Goal: Task Accomplishment & Management: Manage account settings

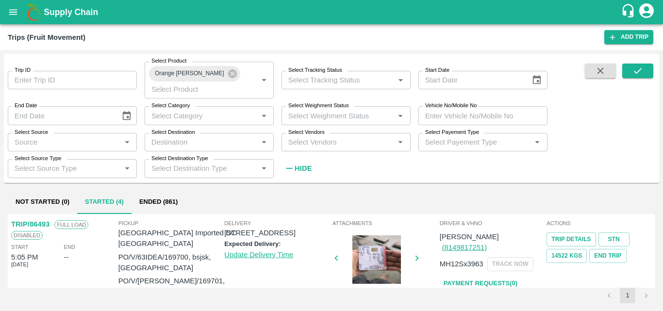
scroll to position [414, 0]
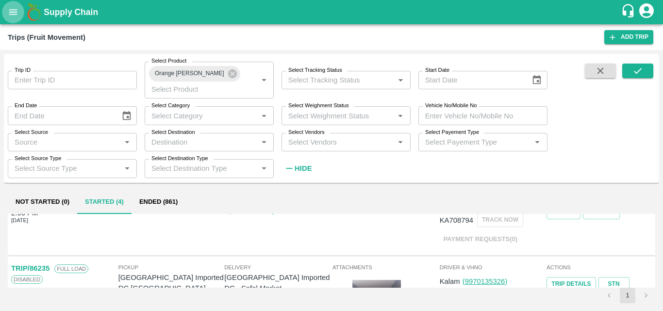
click at [11, 9] on icon "open drawer" at bounding box center [13, 12] width 11 height 11
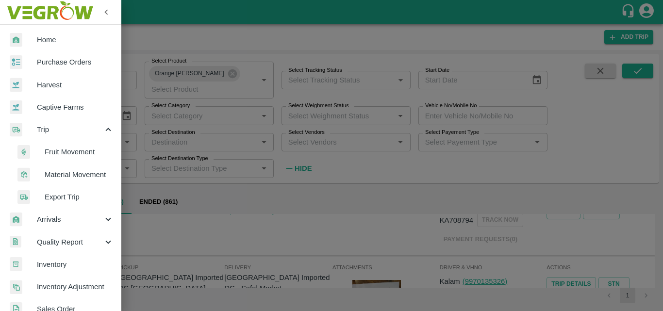
scroll to position [269, 0]
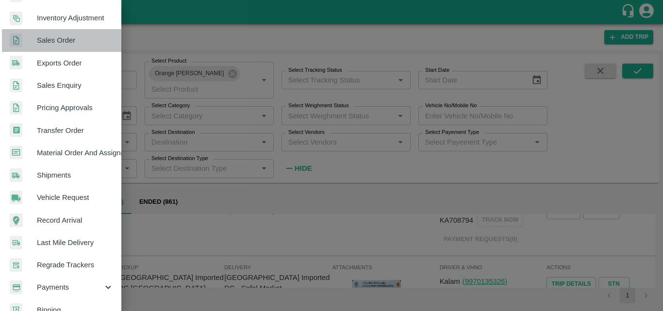
click at [82, 42] on span "Sales Order" at bounding box center [75, 40] width 77 height 11
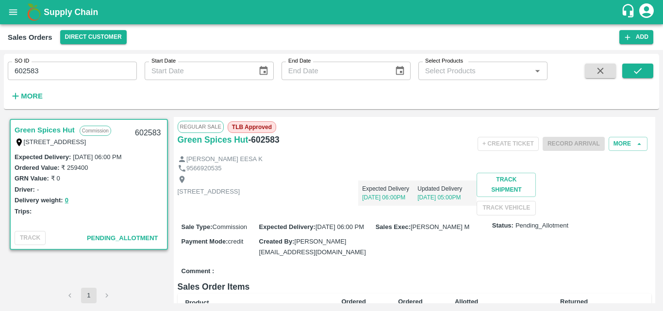
click at [655, 159] on div "Regular Sale TLB Approved Green Spices Hut - 602583 + Create Ticket Record Arri…" at bounding box center [415, 210] width 482 height 186
drag, startPoint x: 656, startPoint y: 154, endPoint x: 653, endPoint y: 160, distance: 6.8
click at [653, 160] on div "Green Spices Hut Commission Shop no 74, MADURAI MATTUTHAVANI FRUIT MARKET, Madu…" at bounding box center [331, 210] width 655 height 194
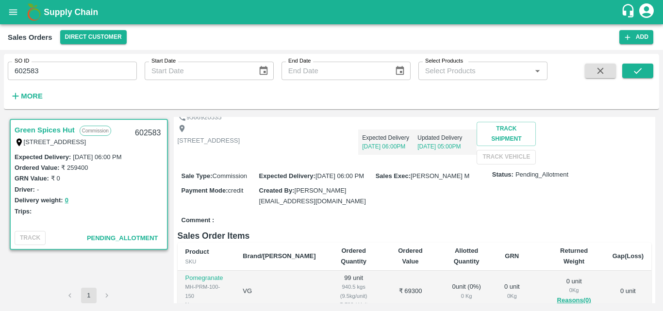
scroll to position [0, 0]
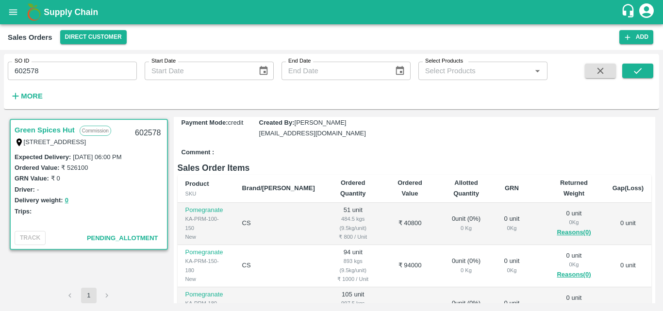
scroll to position [138, 0]
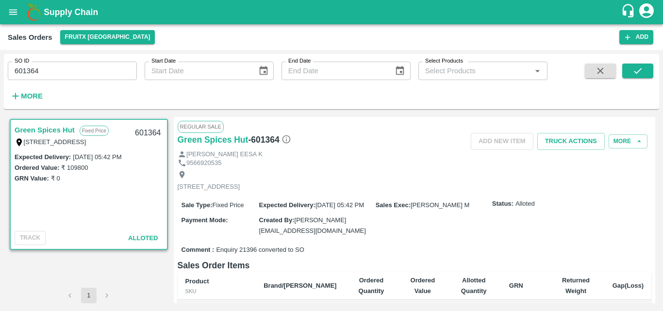
click at [589, 209] on div "Status: Alloted" at bounding box center [569, 203] width 155 height 9
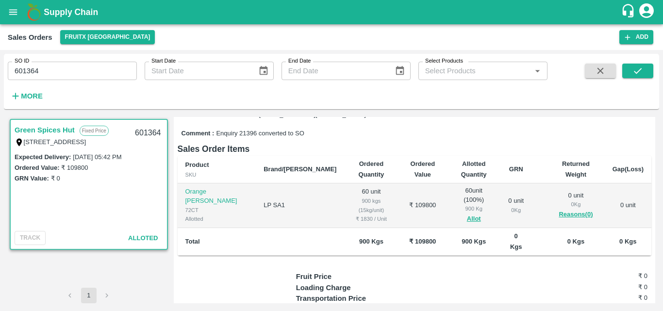
scroll to position [97, 0]
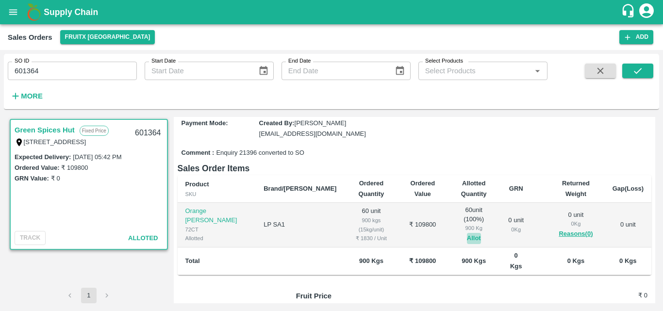
click at [467, 238] on button "Allot" at bounding box center [474, 238] width 14 height 11
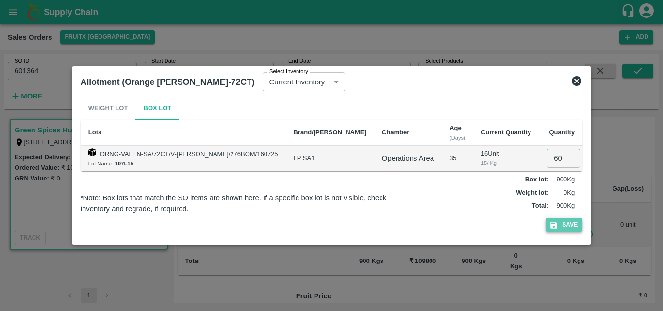
click at [560, 222] on button "Save" at bounding box center [564, 225] width 37 height 14
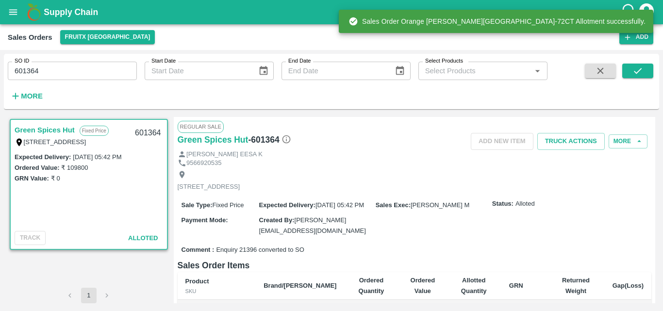
click at [658, 166] on div "Green Spices Hut Fixed Price Shop no 74, MADURAI MATTUTHAVANI FRUIT MARKET, Mad…" at bounding box center [331, 210] width 655 height 194
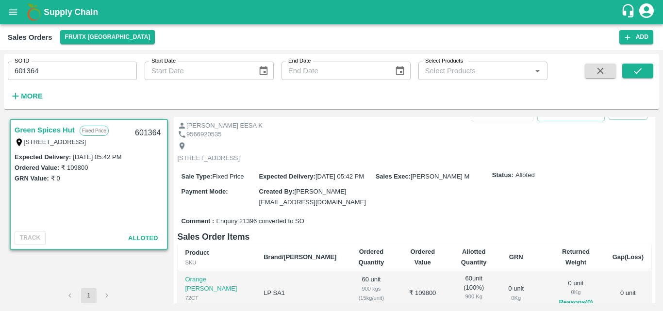
scroll to position [0, 0]
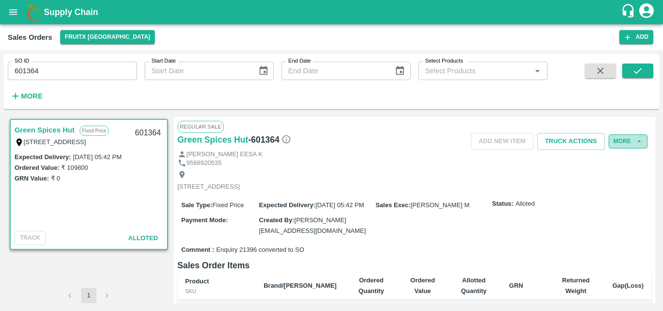
click at [615, 140] on button "More" at bounding box center [628, 141] width 39 height 14
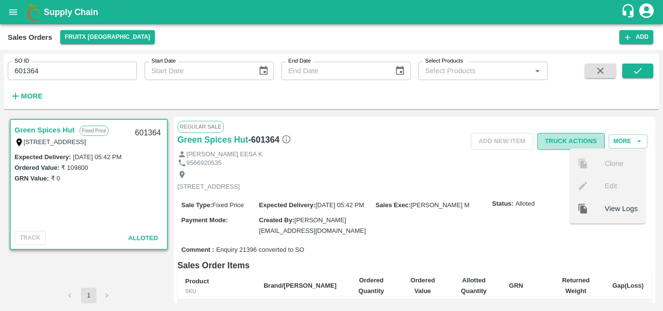
click at [571, 138] on button "Truck Actions" at bounding box center [570, 141] width 67 height 17
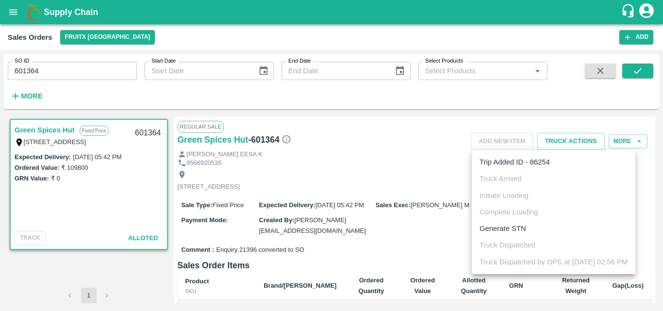
click at [460, 266] on div at bounding box center [331, 155] width 663 height 311
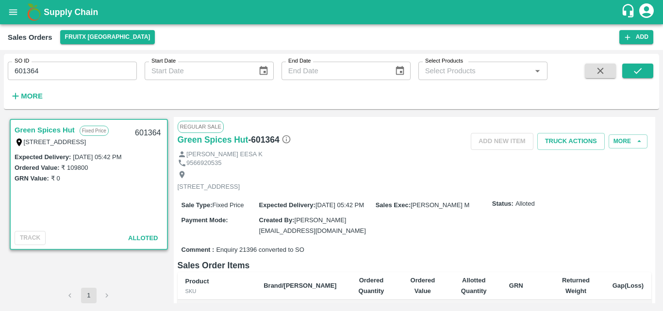
click at [576, 242] on div "Sale Type : Fixed Price Expected Delivery : 06 Aug 2025, 05:42 PM Sales Exec : …" at bounding box center [415, 218] width 474 height 48
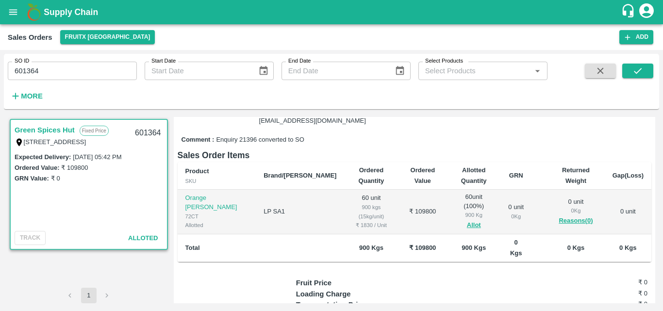
scroll to position [110, 0]
click at [467, 229] on button "Allot" at bounding box center [474, 225] width 14 height 11
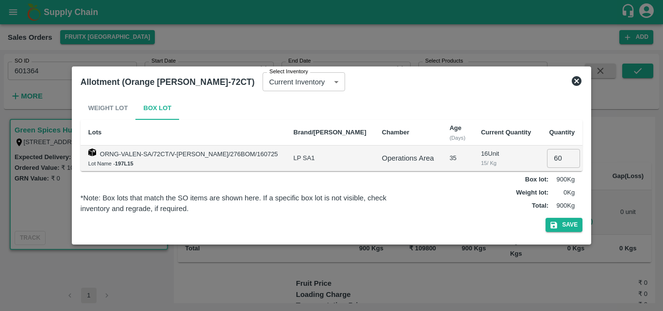
click at [611, 163] on div at bounding box center [331, 155] width 663 height 311
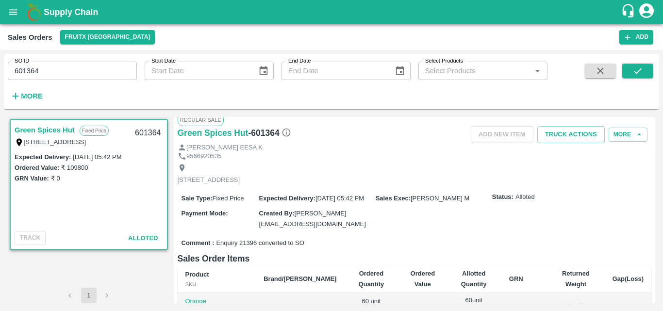
scroll to position [0, 0]
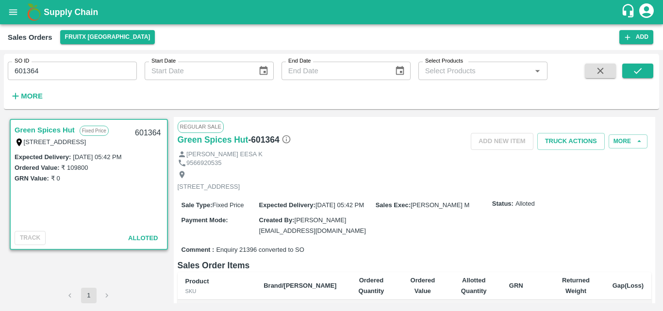
click at [633, 133] on div "Add NEW ITEM Truck Actions More" at bounding box center [493, 141] width 316 height 17
click at [629, 142] on button "More" at bounding box center [628, 141] width 39 height 14
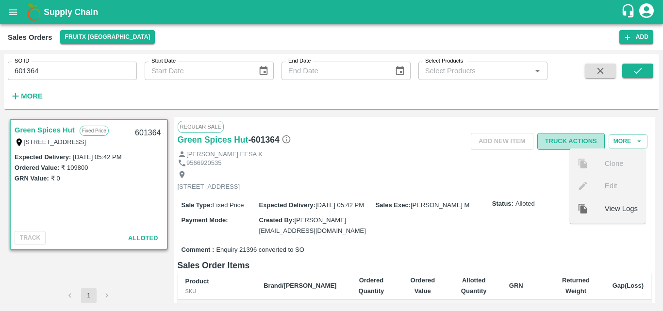
click at [554, 141] on button "Truck Actions" at bounding box center [570, 141] width 67 height 17
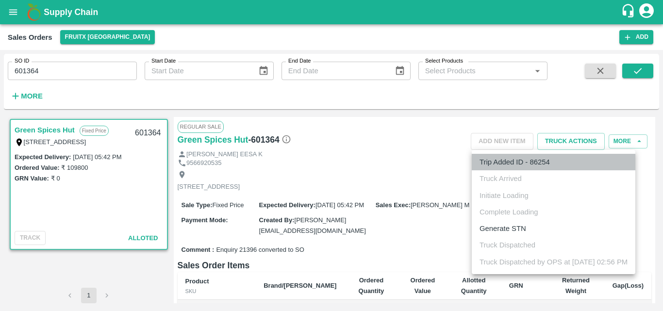
click at [528, 163] on li "Trip Added ID - 86254" at bounding box center [554, 162] width 164 height 17
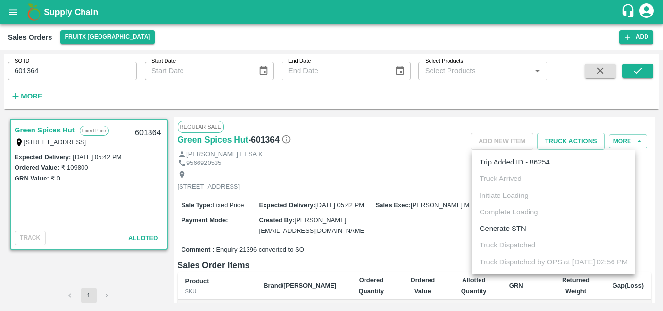
click at [367, 166] on div at bounding box center [331, 155] width 663 height 311
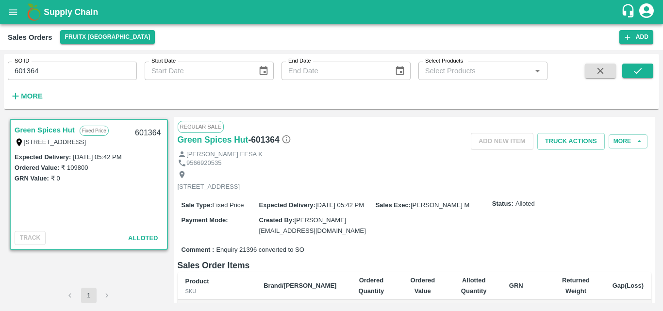
click at [475, 185] on div "[STREET_ADDRESS]" at bounding box center [415, 181] width 474 height 26
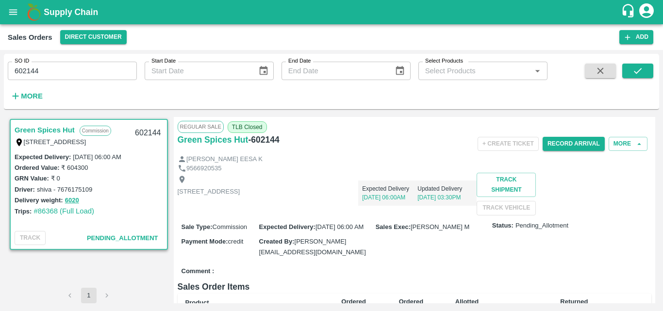
click at [240, 178] on div "[STREET_ADDRESS]" at bounding box center [209, 193] width 63 height 37
click at [562, 149] on button "Record Arrival" at bounding box center [574, 144] width 62 height 14
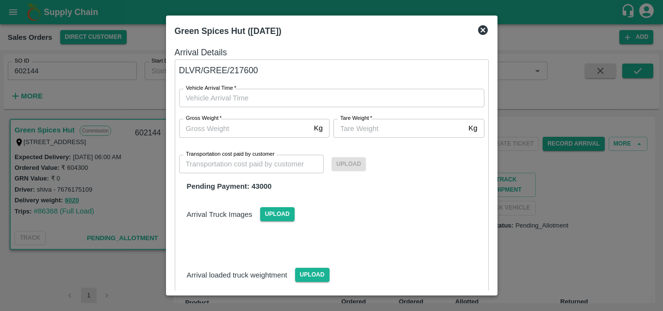
type input "DD/MM/YYYY hh:mm aa"
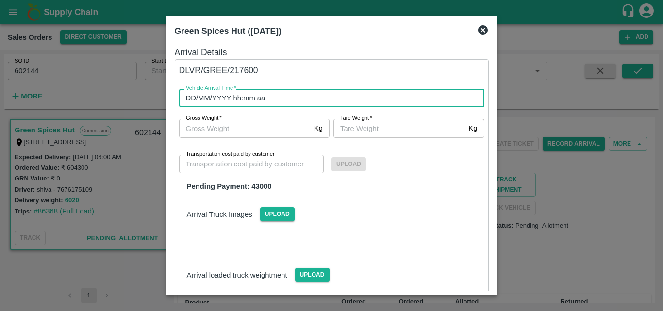
click at [295, 103] on input "DD/MM/YYYY hh:mm aa" at bounding box center [328, 98] width 298 height 18
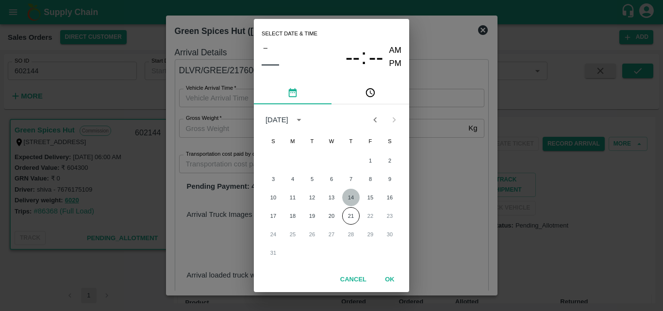
click at [357, 194] on button "14" at bounding box center [350, 197] width 17 height 17
type input "14/08/2025 12:00 AM"
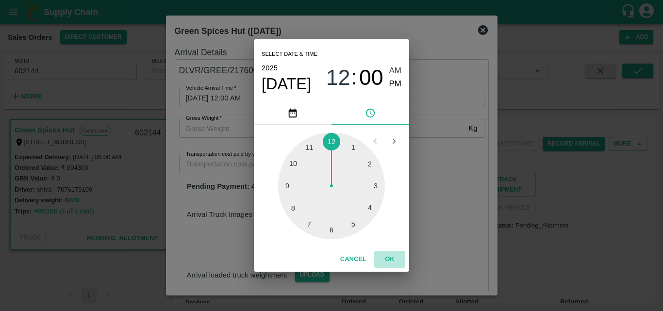
click at [388, 256] on button "OK" at bounding box center [389, 259] width 31 height 17
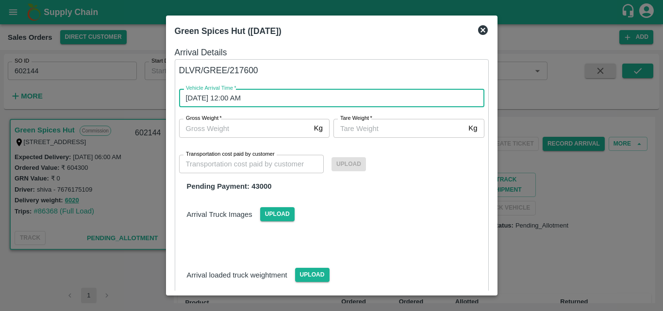
click at [344, 155] on div "Upload" at bounding box center [403, 164] width 145 height 30
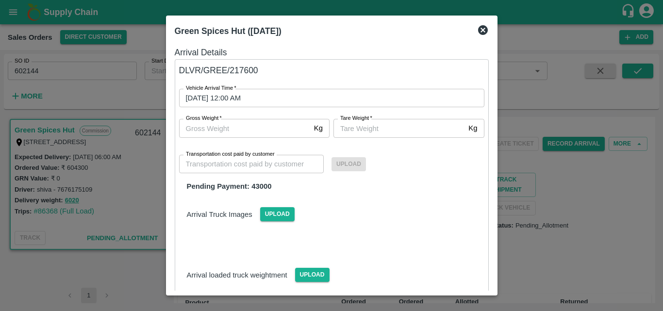
click at [253, 132] on input "Gross Weight   *" at bounding box center [244, 128] width 131 height 18
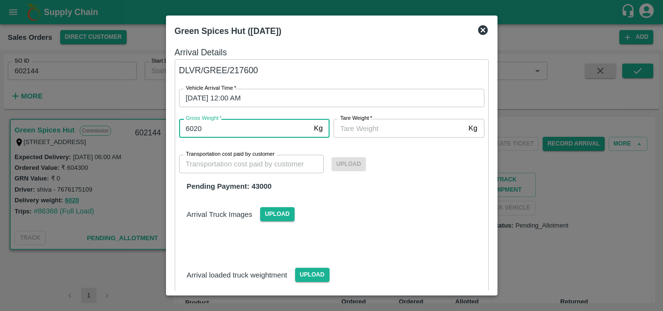
type input "6020"
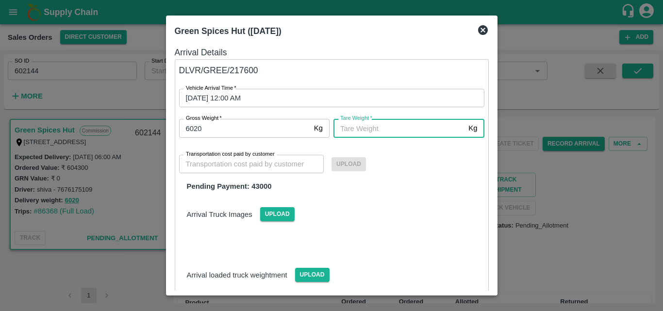
click at [375, 129] on input "Tare Weight   *" at bounding box center [398, 128] width 131 height 18
type input "6020"
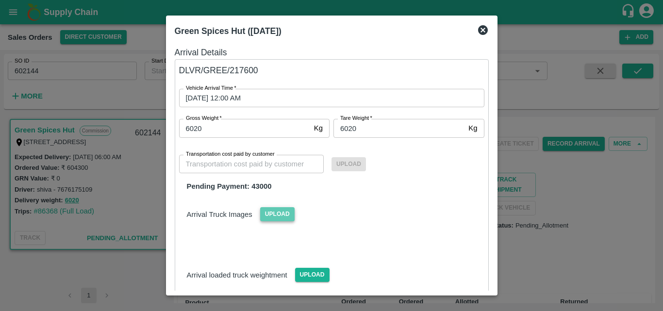
click at [282, 215] on span "Upload" at bounding box center [277, 214] width 34 height 14
click at [0, 0] on input "Upload" at bounding box center [0, 0] width 0 height 0
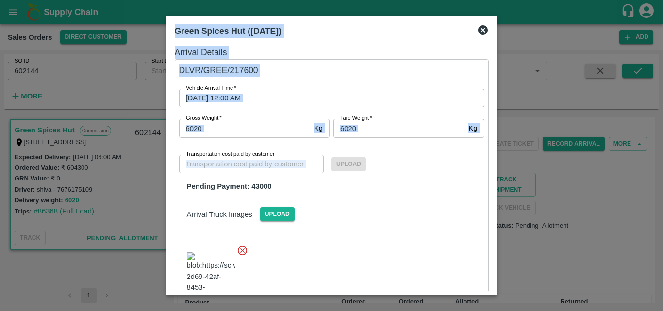
drag, startPoint x: 492, startPoint y: 172, endPoint x: 498, endPoint y: 236, distance: 64.4
click at [498, 236] on div "Green Spices Hut (15 Aug 2025) Arrival Details DLVR/GREE/217600 Vehicle Arrival…" at bounding box center [331, 155] width 663 height 311
drag, startPoint x: 493, startPoint y: 185, endPoint x: 497, endPoint y: 225, distance: 40.1
click at [497, 225] on div "Green Spices Hut (15 Aug 2025) Arrival Details DLVR/GREE/217600 Vehicle Arrival…" at bounding box center [331, 155] width 663 height 311
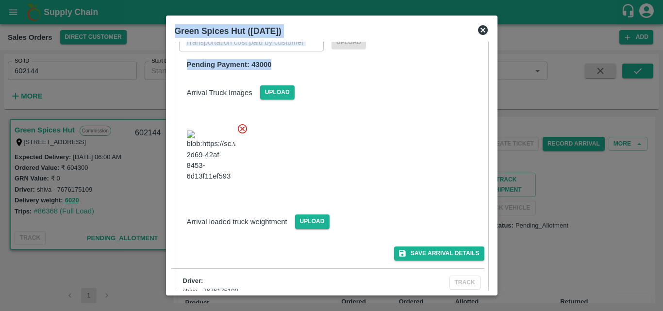
scroll to position [122, 0]
click at [240, 129] on icon at bounding box center [242, 128] width 11 height 11
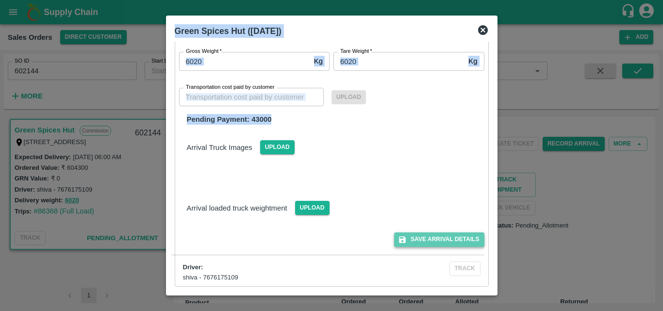
click at [429, 232] on button "Save Arrival Details" at bounding box center [439, 239] width 90 height 14
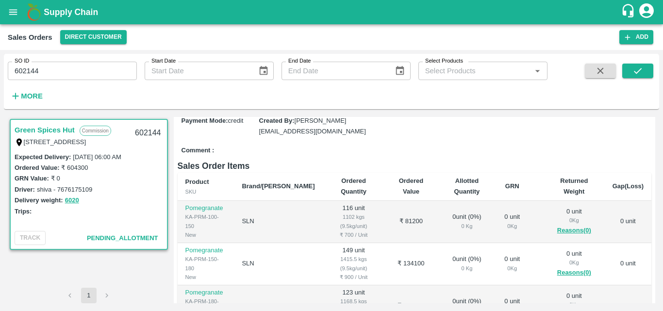
scroll to position [0, 0]
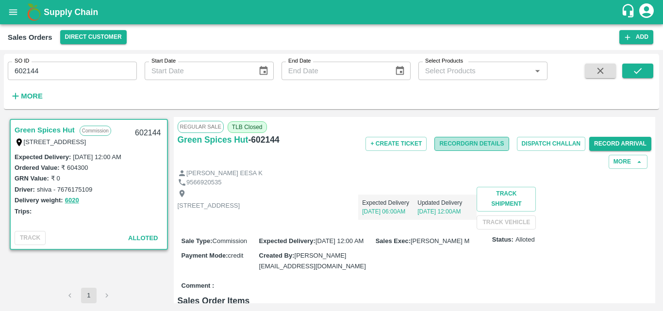
click at [485, 142] on button "Record GRN Details" at bounding box center [471, 144] width 74 height 14
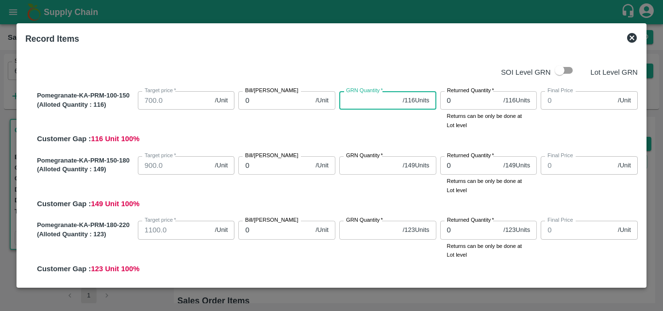
click at [353, 101] on input "GRN Quantity   *" at bounding box center [369, 100] width 60 height 18
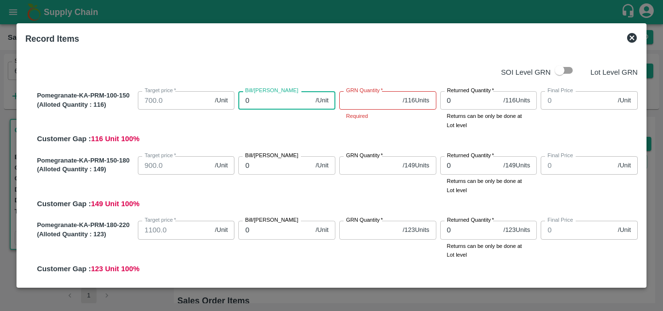
click at [269, 103] on input "0" at bounding box center [274, 100] width 73 height 18
type input "90"
type input "900"
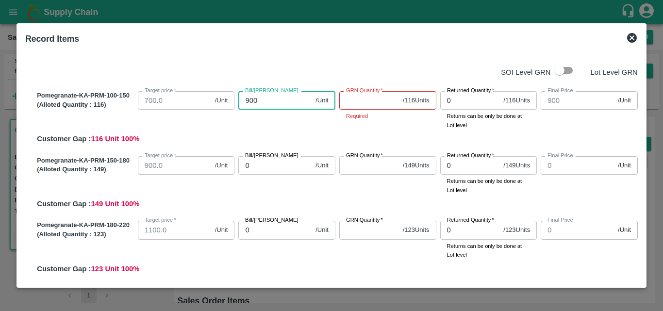
type input "900"
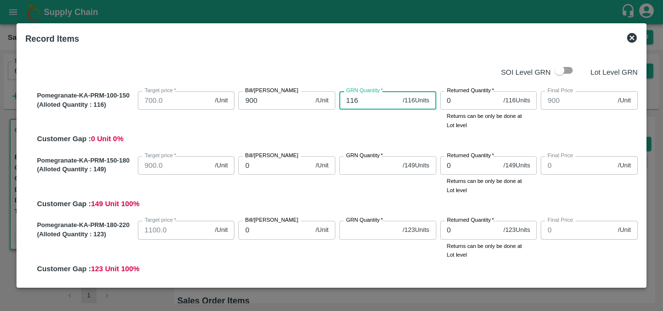
type input "116"
click at [261, 167] on input "0" at bounding box center [274, 165] width 73 height 18
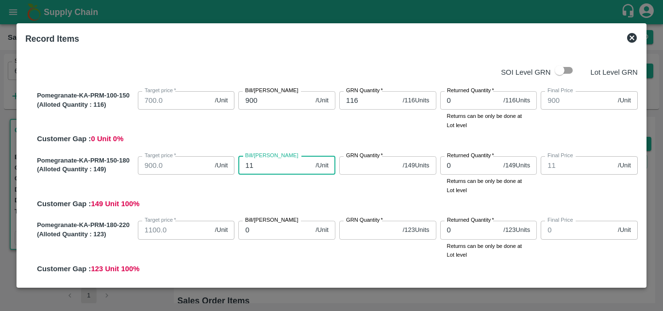
type input "115"
type input "1150"
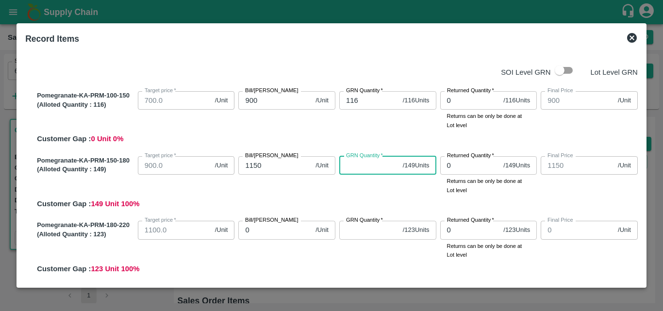
click at [360, 166] on input "GRN Quantity   *" at bounding box center [369, 165] width 60 height 18
type input "149"
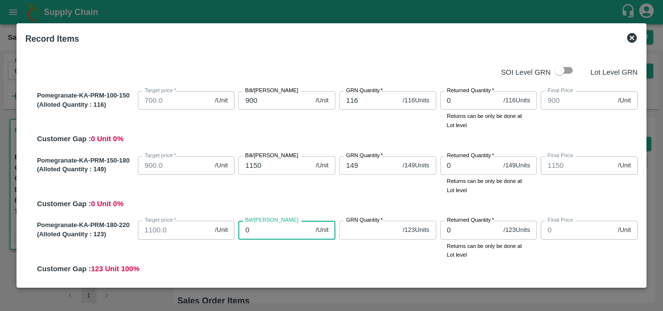
click at [271, 229] on input "0" at bounding box center [274, 230] width 73 height 18
type input "14"
type input "140"
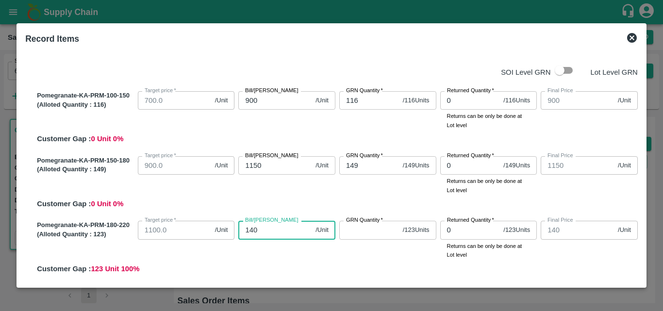
type input "1400"
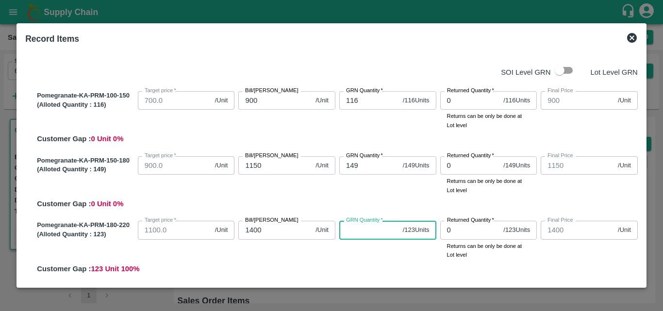
click at [365, 234] on input "GRN Quantity   *" at bounding box center [369, 230] width 60 height 18
type input "123"
click at [570, 127] on div "Final Price 900 /Unit Final Price" at bounding box center [587, 108] width 101 height 42
click at [471, 200] on div "Pomegranate-KA-PRM-150-180 (Alloted Quantity : 149 ) Target price   * 900.0 /Un…" at bounding box center [335, 180] width 605 height 57
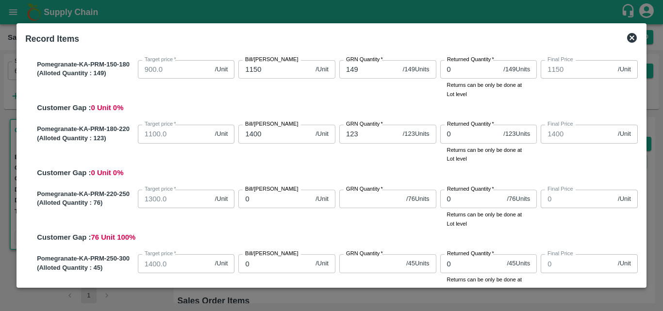
scroll to position [95, 0]
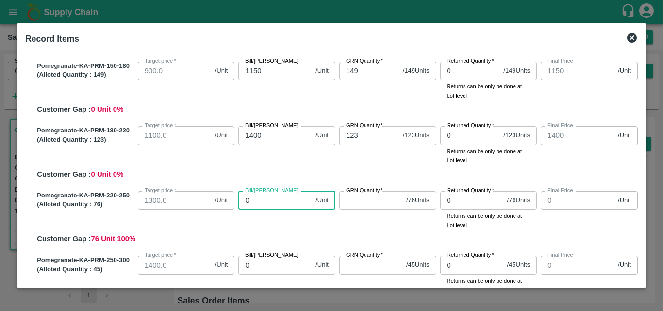
click at [268, 201] on input "0" at bounding box center [274, 200] width 73 height 18
type input "16"
type input "165"
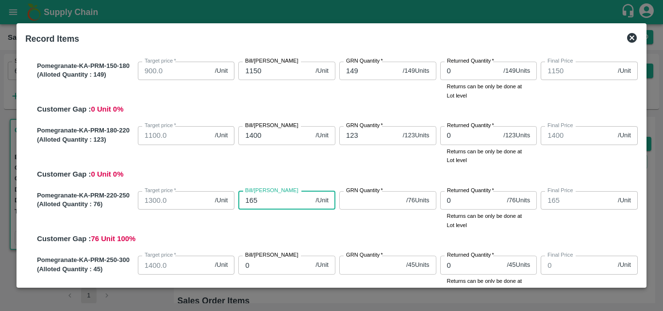
type input "1650"
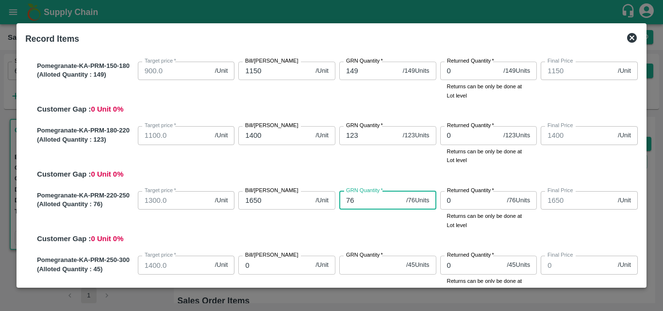
type input "76"
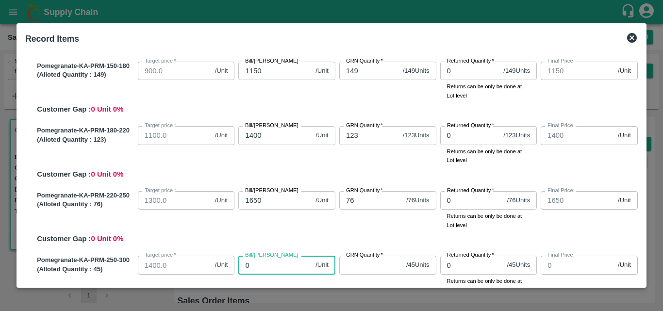
type input "1"
type input "18"
type input "180"
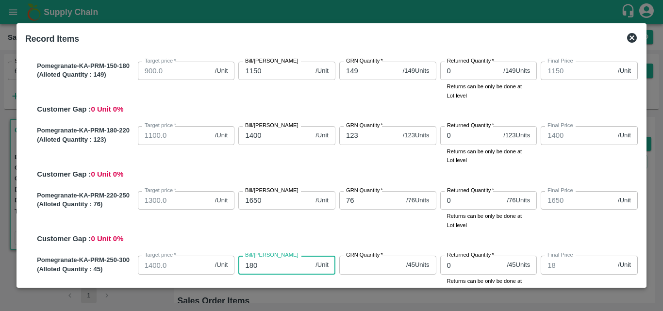
type input "180"
type input "1800"
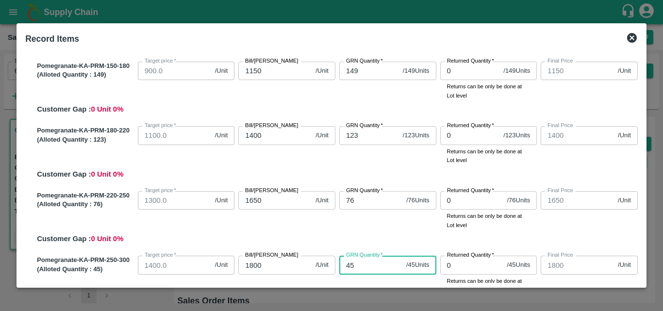
type input "45"
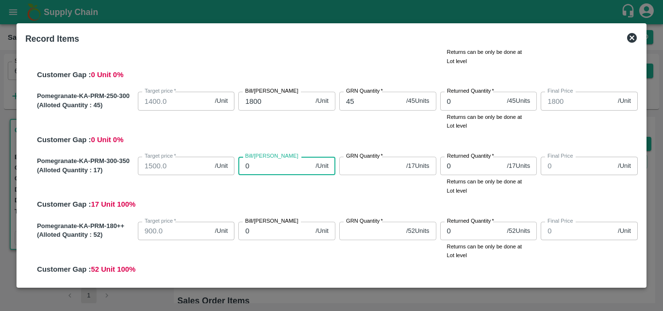
type input "2"
type input "20"
type input "200"
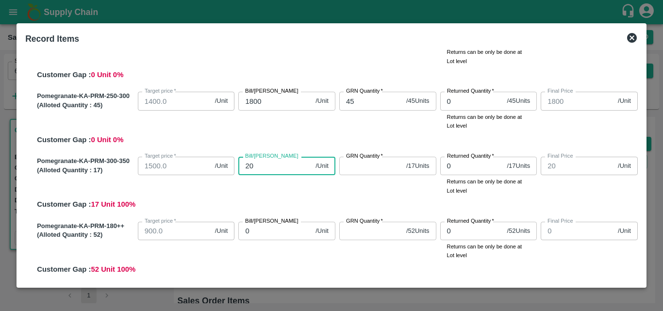
type input "200"
type input "2000"
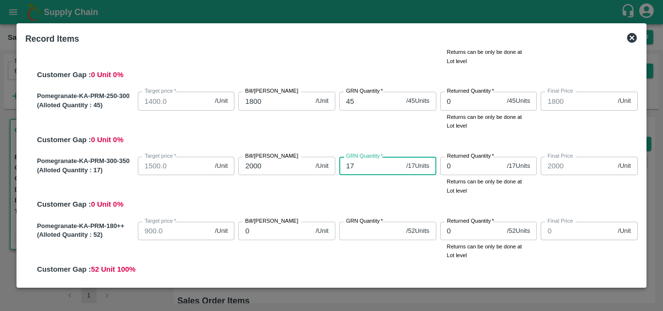
type input "17"
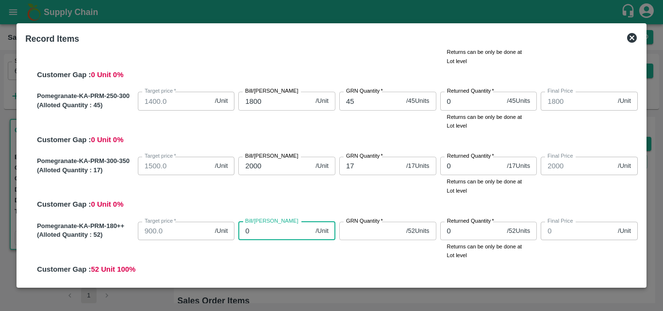
click at [260, 230] on input "0" at bounding box center [274, 231] width 73 height 18
type input "05"
type input "5"
type input "052"
type input "52"
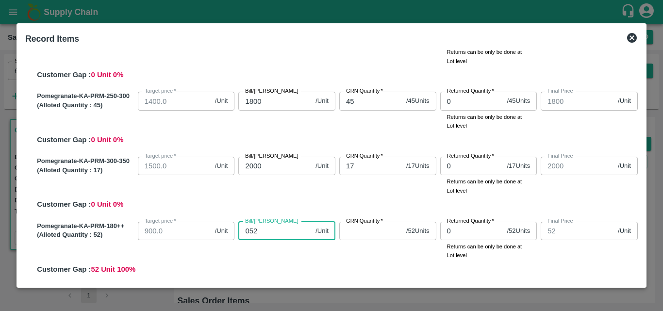
type input "05"
type input "5"
type input "0"
type input "10"
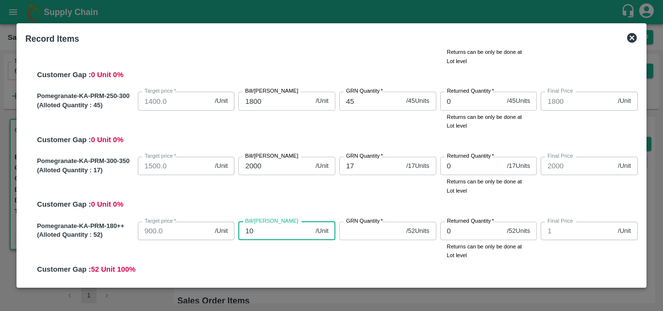
type input "10"
type input "100"
type input "1000"
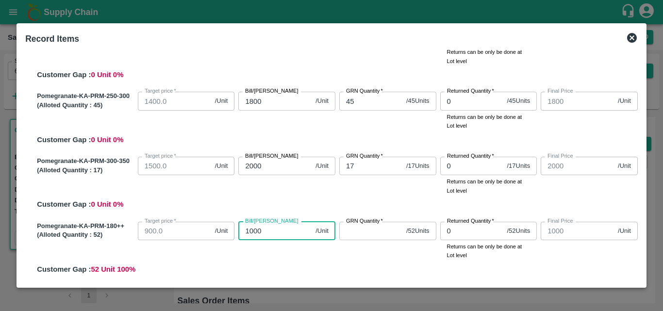
type input "1000"
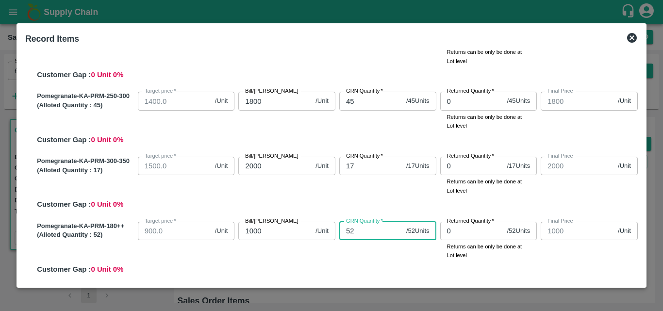
type input "52"
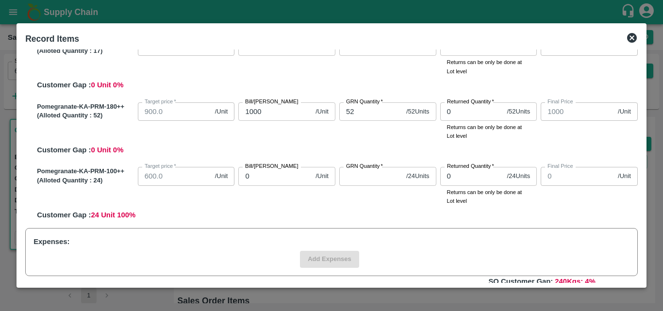
scroll to position [395, 0]
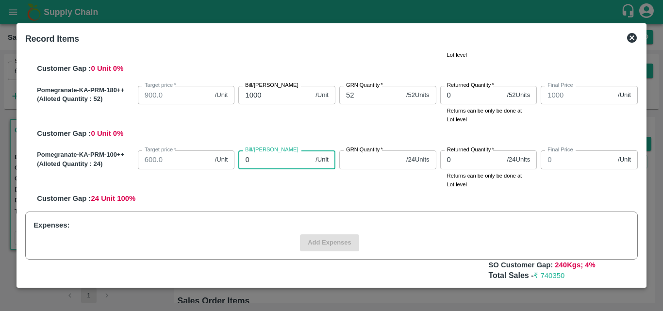
click at [250, 160] on input "0" at bounding box center [274, 159] width 73 height 18
type input "07"
type input "7"
type input "070"
type input "70"
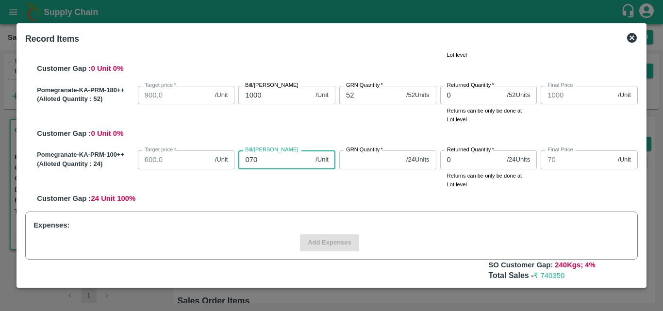
type input "0700"
type input "700"
type input "0700"
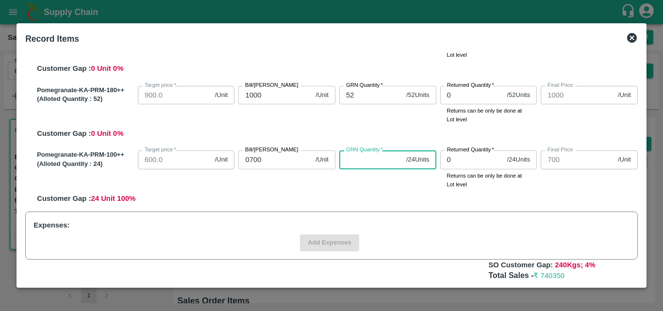
click at [352, 166] on input "GRN Quantity   *" at bounding box center [370, 159] width 63 height 18
click at [368, 163] on input "GRN Quantity   *" at bounding box center [370, 159] width 63 height 18
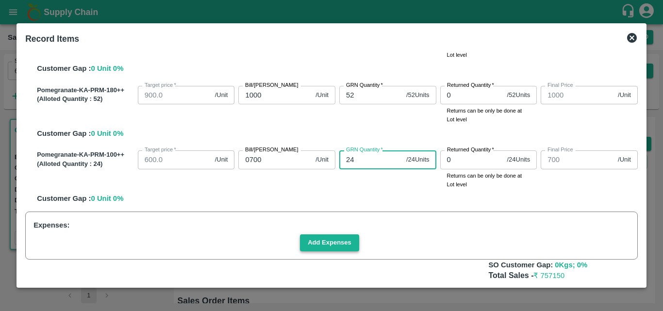
type input "24"
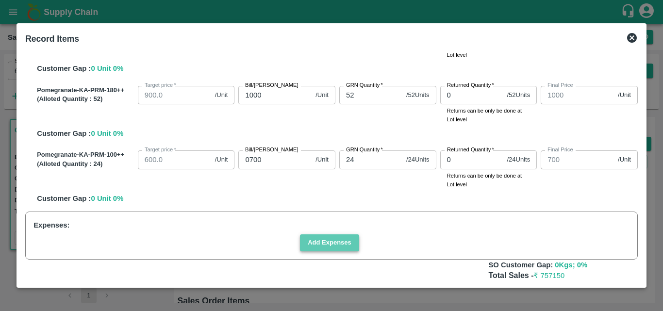
click at [336, 248] on button "Add Expenses" at bounding box center [329, 242] width 59 height 17
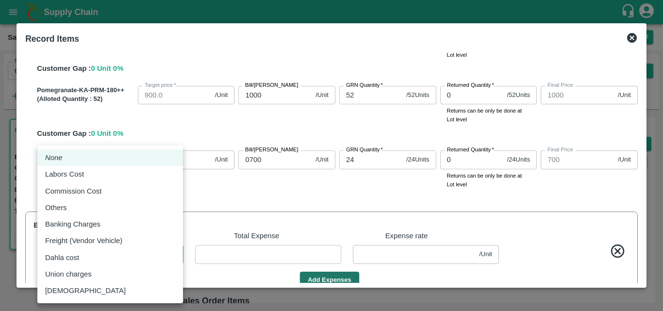
click at [172, 259] on body "Supply Chain Sales Orders Direct Customer Add SO ID 602144 SO ID Start Date Sta…" at bounding box center [331, 155] width 663 height 311
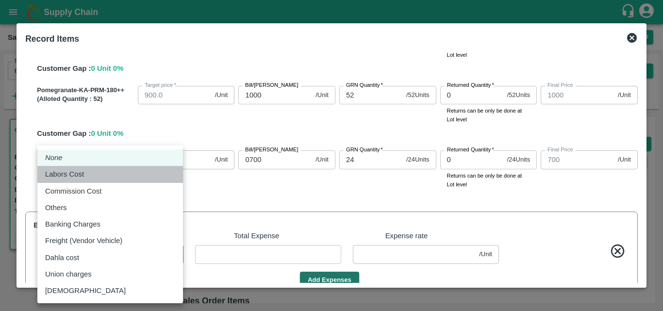
click at [128, 173] on div "Labors Cost" at bounding box center [110, 174] width 130 height 11
type input "Labors Cost"
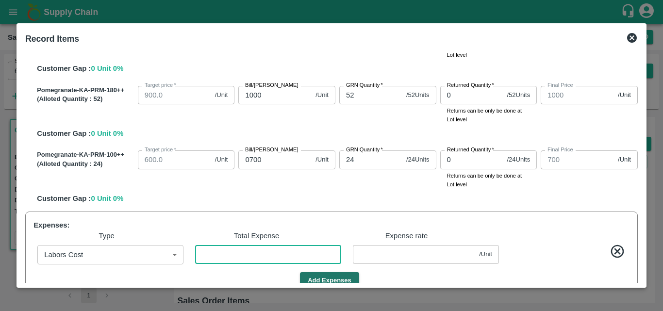
click at [232, 250] on input "number" at bounding box center [268, 254] width 146 height 18
type input "1799.99"
type input "1999.99"
type input "699.99"
type input "899.99"
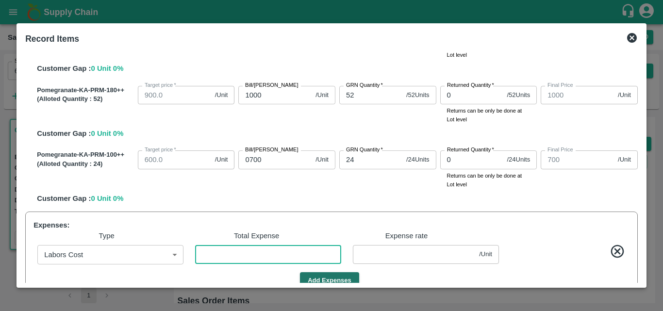
type input "1149.99"
type input "1399.99"
type input "1649.99"
type input "999.99"
type input "6"
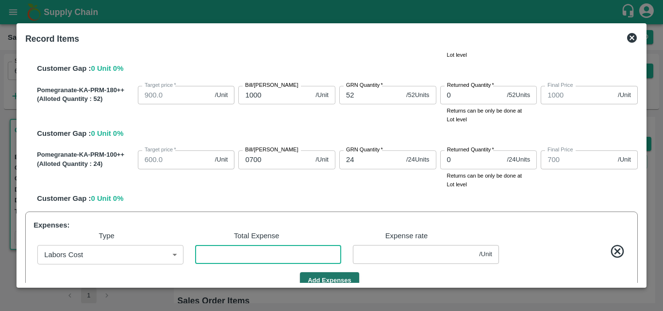
type input "0.00997"
type input "60"
type input "1799.9003"
type input "1999.9003"
type input "699.9003"
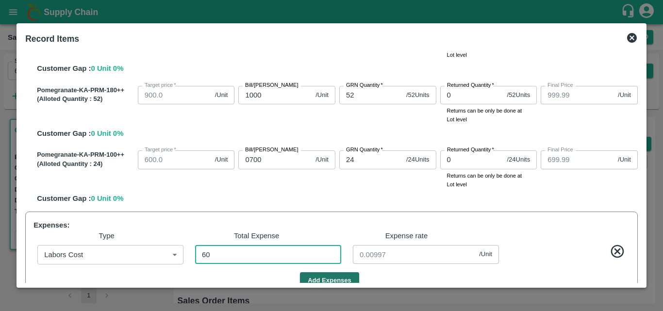
type input "899.9003"
type input "1149.9003"
type input "1399.9003"
type input "1649.9003"
type input "999.9003"
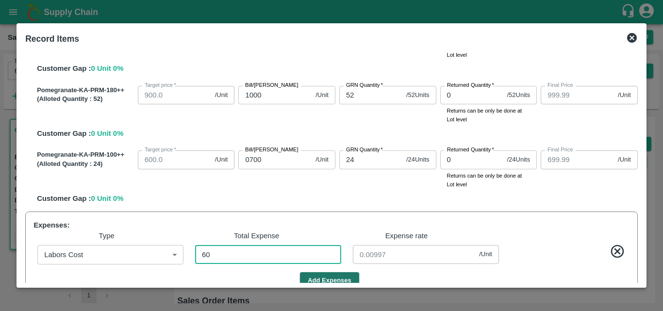
type input "0.09967"
type input "1799.0017"
type input "1999.0017"
type input "699.0017"
type input "899.0017"
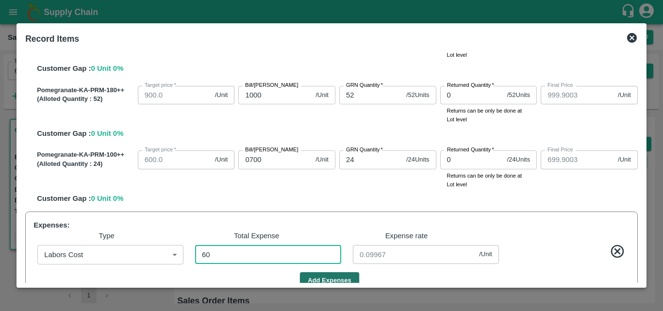
type input "1149.0017"
type input "1399.0017"
type input "1649.0017"
type input "999.0017"
type input "601"
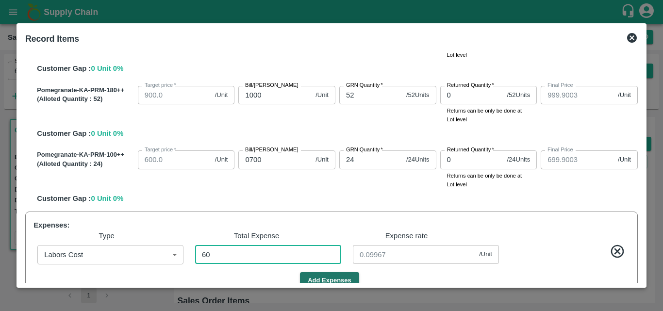
type input "0.99834"
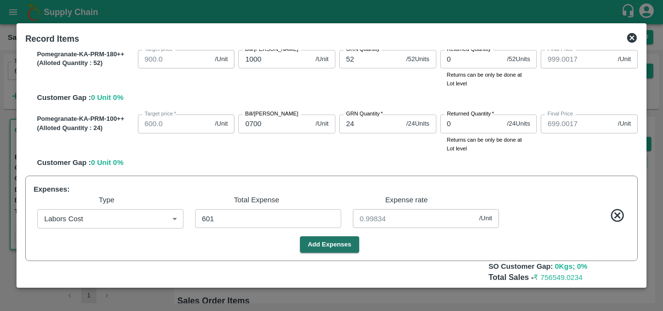
scroll to position [445, 0]
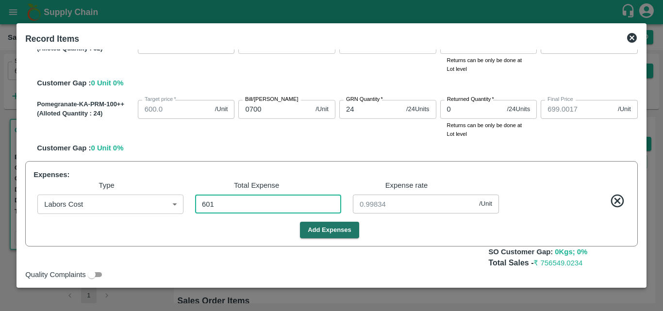
click at [235, 207] on input "601" at bounding box center [268, 204] width 146 height 18
type input "60"
type input "1799.9003"
type input "1999.9003"
type input "699.9003"
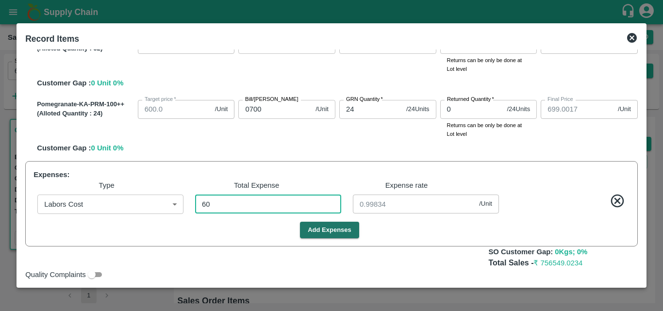
type input "899.9003"
type input "1149.9003"
type input "1399.9003"
type input "1649.9003"
type input "999.9003"
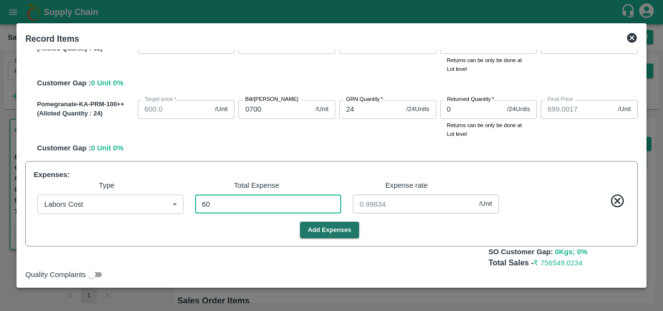
type input "0.09967"
type input "6"
type input "1799.99"
type input "1999.99"
type input "699.99"
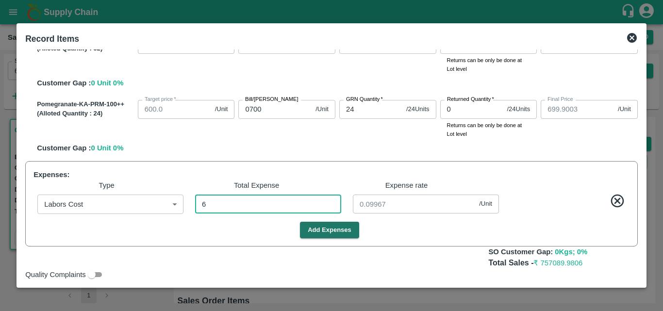
type input "899.99"
type input "1149.99"
type input "1399.99"
type input "1649.99"
type input "999.99"
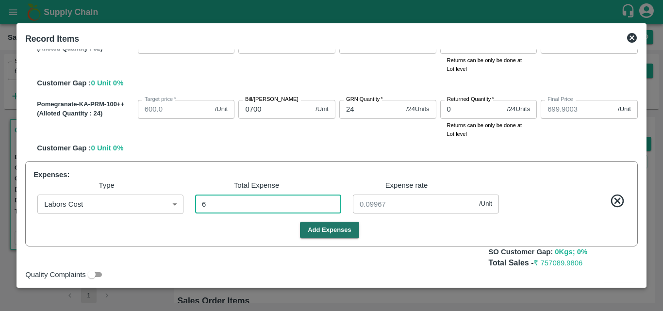
type input "0.00997"
type input "1800"
type input "2000"
type input "700"
type input "900"
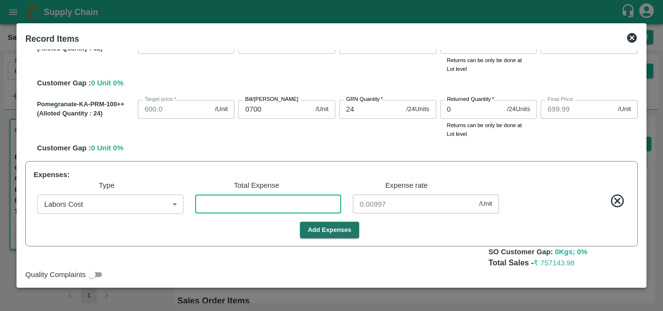
type input "1150"
type input "1400"
type input "1650"
type input "1000"
type input "0"
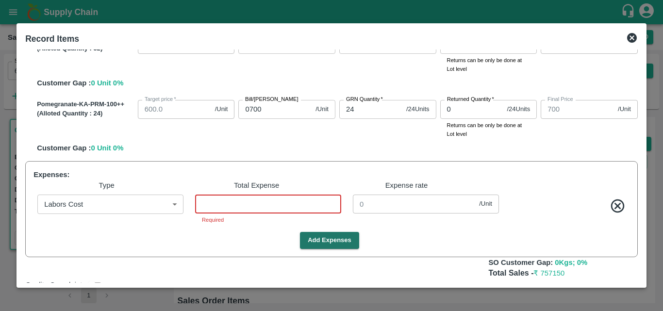
type input "1799.995"
type input "1999.995"
type input "699.995"
type input "899.995"
type input "1149.995"
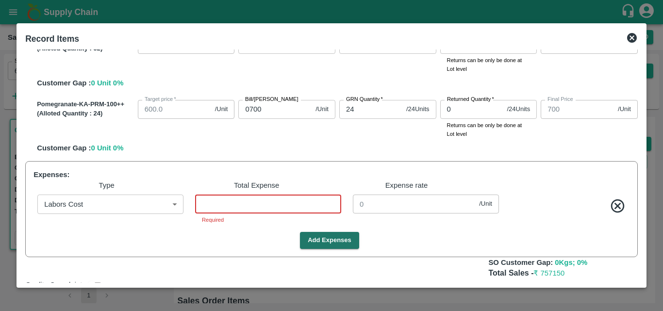
type input "1399.995"
type input "1649.995"
type input "999.995"
type input "3"
type input "0.00498"
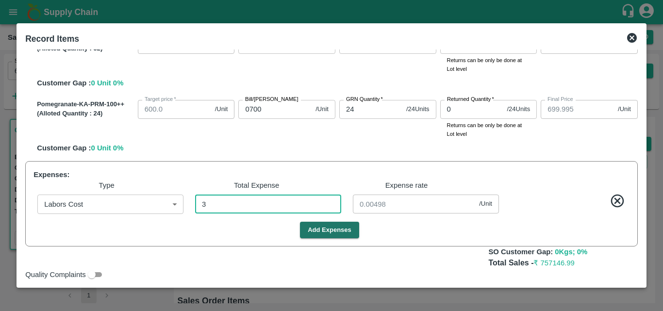
type input "1799.9502"
type input "1999.9502"
type input "699.9502"
type input "899.9502"
type input "1149.9502"
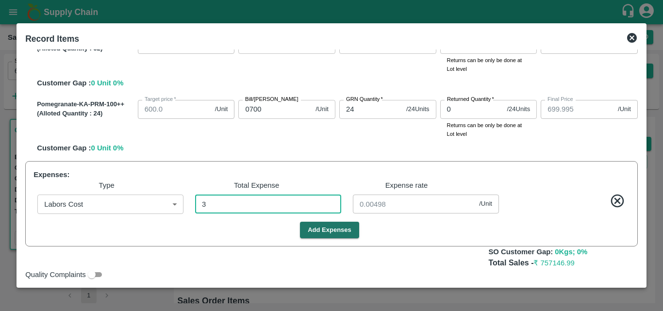
type input "1399.9502"
type input "1649.9502"
type input "999.9502"
type input "30"
type input "0.04983"
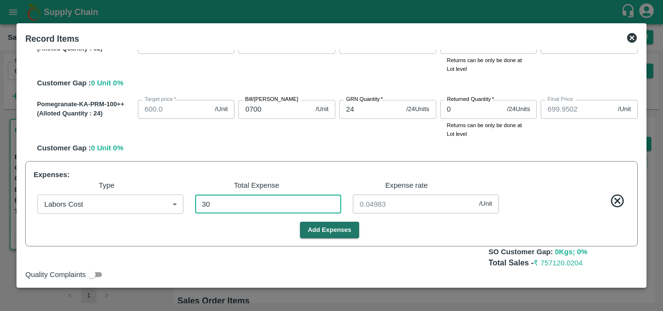
type input "300"
type input "1799.5017"
type input "1999.5017"
type input "699.5017"
type input "899.5017"
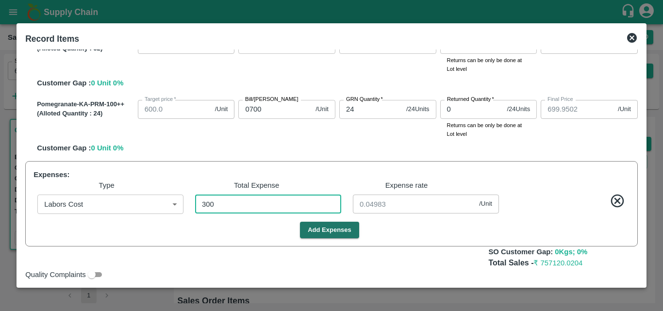
type input "1149.5017"
type input "1399.5017"
type input "1649.5017"
type input "999.5017"
type input "0.49834"
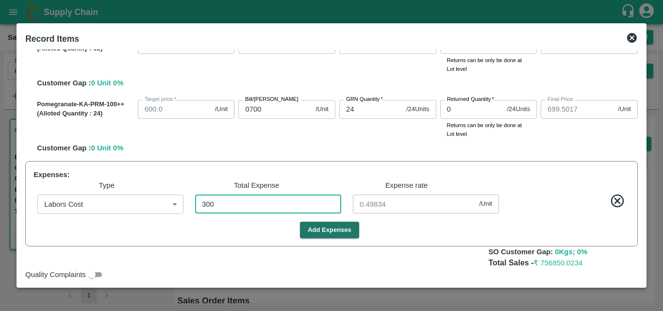
type input "3005"
type input "1795.0083"
type input "1995.0083"
type input "695.0083"
type input "895.0083"
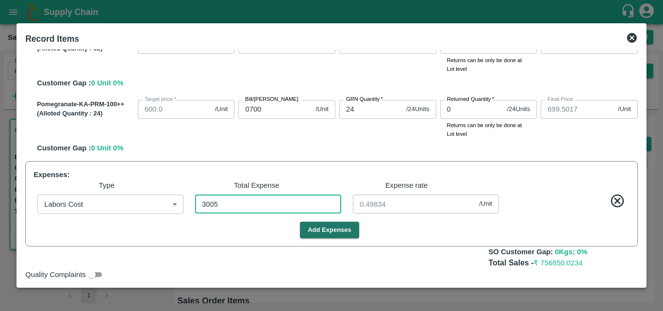
type input "1145.0083"
type input "1395.0083"
type input "1645.0083"
type input "995.0083"
type input "4.99169"
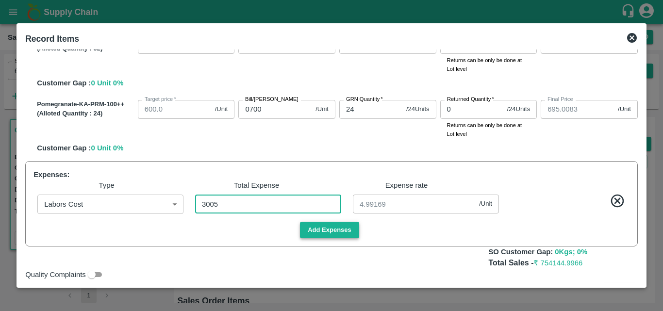
type input "3005"
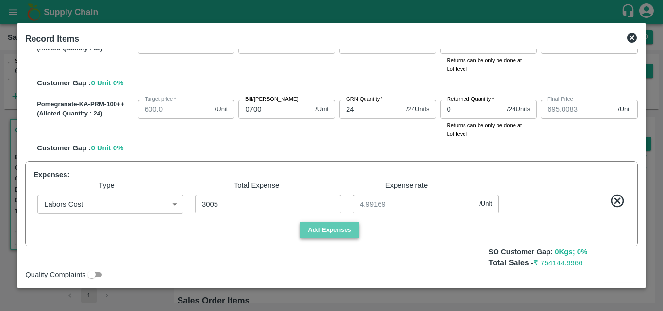
click at [322, 234] on button "Add Expenses" at bounding box center [329, 230] width 59 height 17
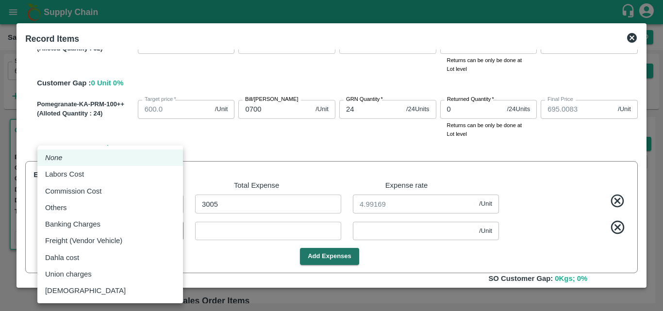
click at [119, 235] on body "Supply Chain Sales Orders Direct Customer Add SO ID 602144 SO ID Start Date Sta…" at bounding box center [331, 155] width 663 height 311
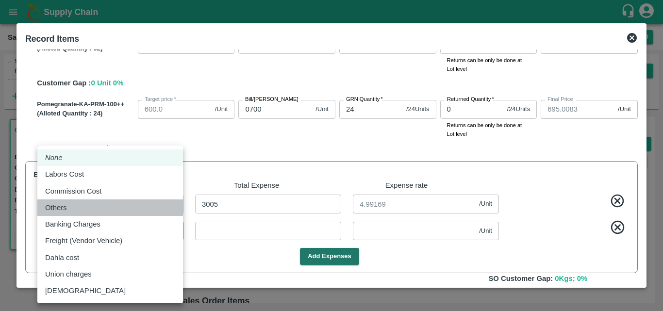
click at [118, 211] on div "Others" at bounding box center [110, 207] width 130 height 11
type input "Others"
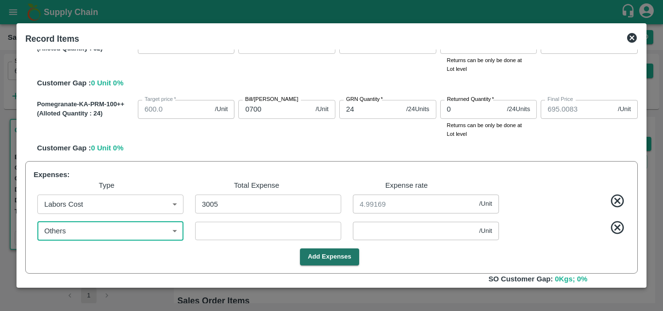
click at [236, 233] on input "number" at bounding box center [268, 231] width 146 height 18
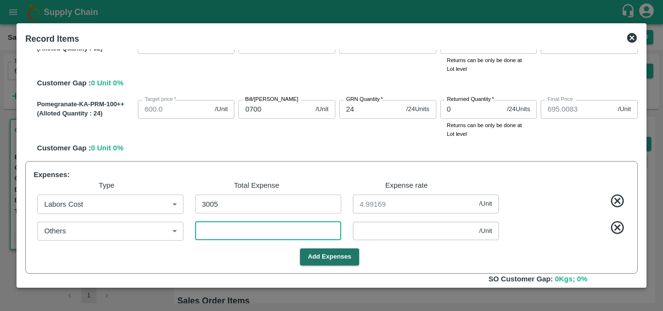
type input "1795.0067"
type input "1995.0067"
type input "695.0067"
type input "895.0067"
type input "1145.0067"
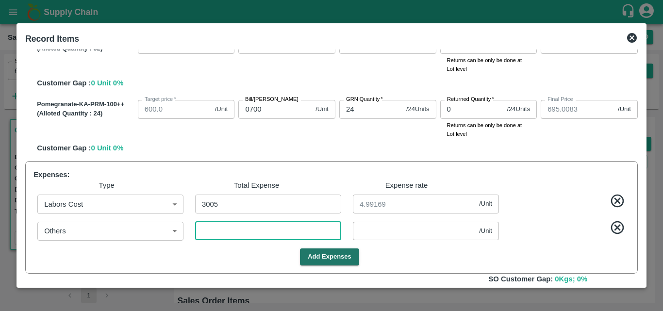
type input "1395.0067"
type input "1645.0067"
type input "995.0067"
type input "1"
type input "0.00166"
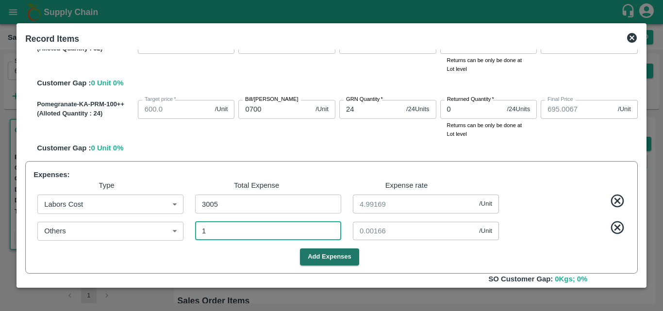
type input "18"
type input "1794.9784"
type input "1994.9784"
type input "694.9784"
type input "894.9784"
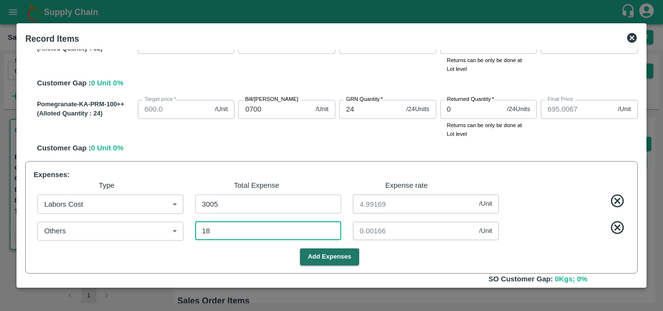
type input "1144.9784"
type input "1394.9784"
type input "1644.9784"
type input "994.9784"
type input "0.0299"
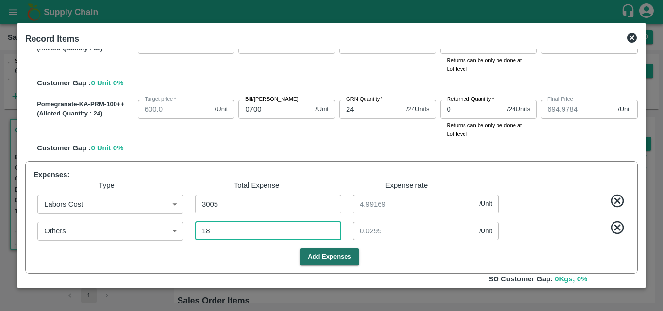
type input "180"
click at [346, 260] on button "Add Expenses" at bounding box center [329, 256] width 59 height 17
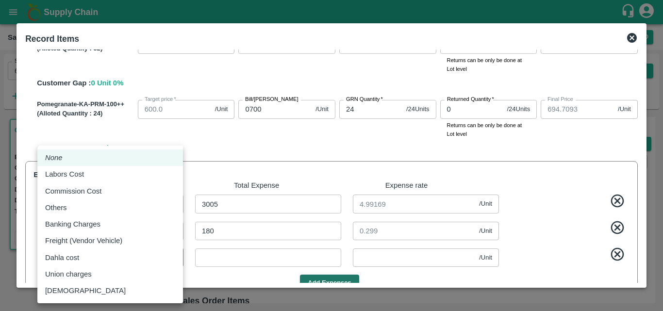
click at [165, 265] on body "Supply Chain Sales Orders Direct Customer Add SO ID 602144 SO ID Start Date Sta…" at bounding box center [331, 155] width 663 height 311
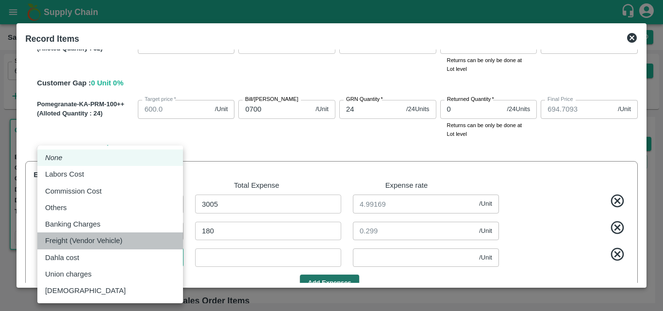
click at [128, 245] on div "Freight (Vendor Vehicle)" at bounding box center [110, 240] width 130 height 11
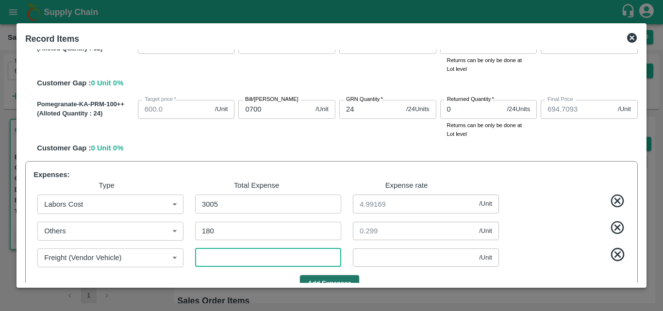
click at [251, 258] on input "number" at bounding box center [268, 257] width 146 height 18
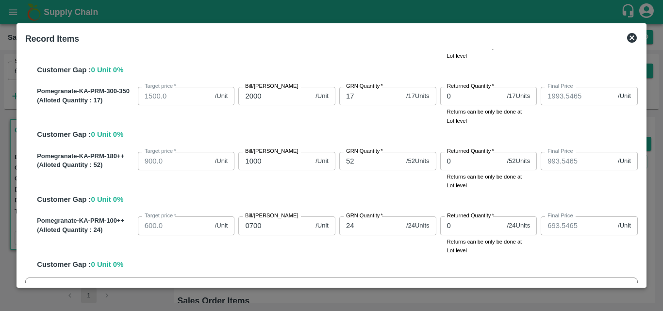
scroll to position [327, 0]
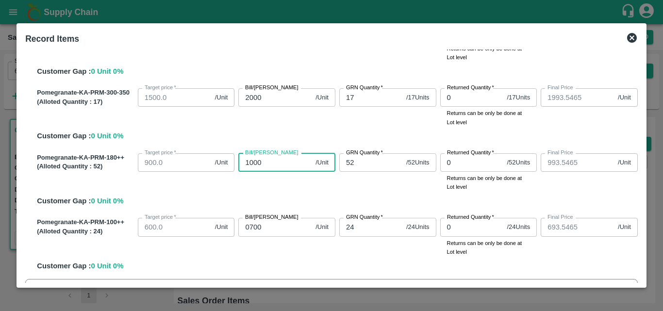
click at [266, 163] on input "1000" at bounding box center [274, 162] width 73 height 18
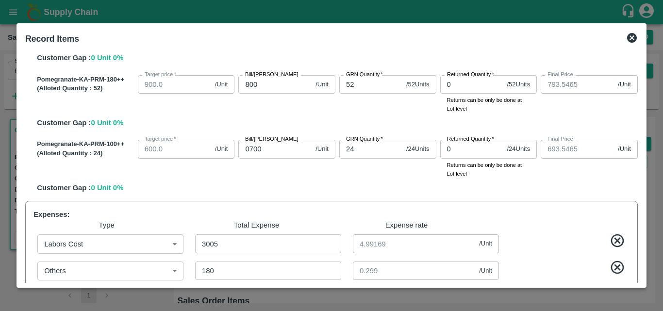
scroll to position [402, 0]
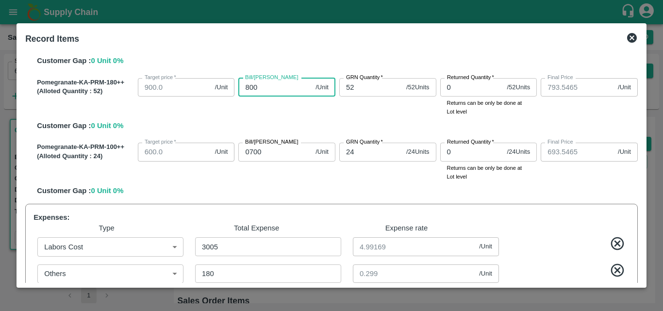
click at [261, 84] on input "800" at bounding box center [274, 87] width 73 height 18
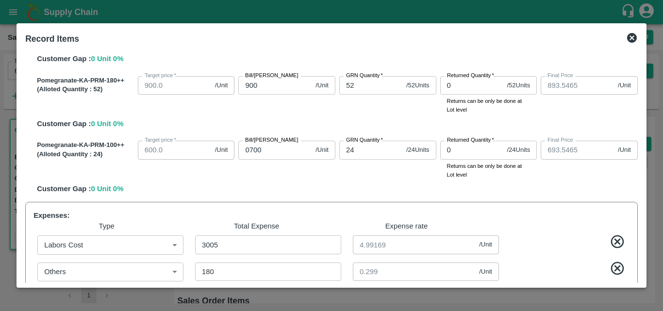
scroll to position [407, 0]
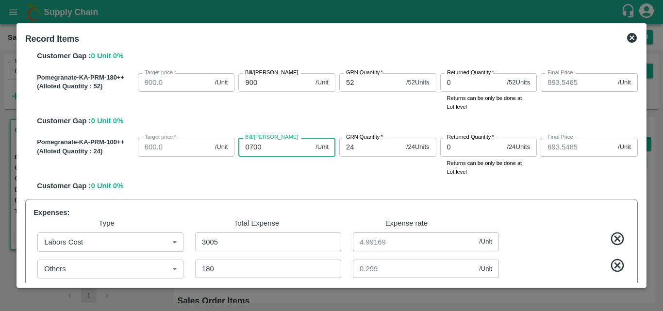
click at [258, 152] on input "0700" at bounding box center [274, 147] width 73 height 18
click at [552, 189] on div "Pomegranate-KA-PRM-100++ (Alloted Quantity : 24 ) Target price   * 600.0 /Unit …" at bounding box center [335, 162] width 605 height 57
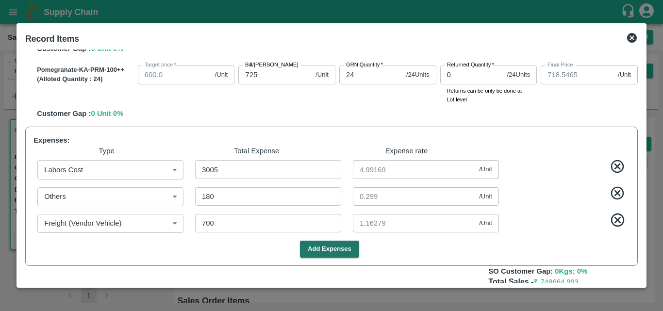
scroll to position [485, 0]
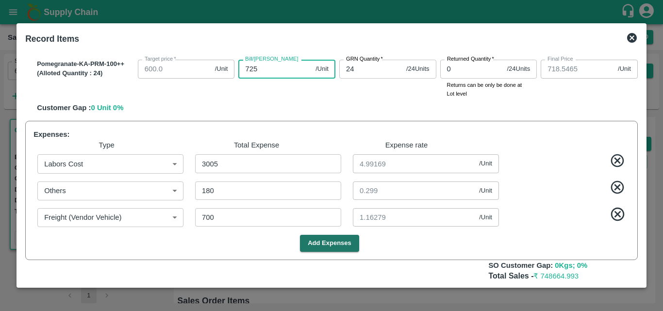
click at [273, 67] on input "725" at bounding box center [274, 69] width 73 height 18
click at [642, 276] on div "Record Items SOI Level GRN Lot Level GRN Pomegranate-KA-PRM-100-150 (Alloted Qu…" at bounding box center [332, 155] width 630 height 265
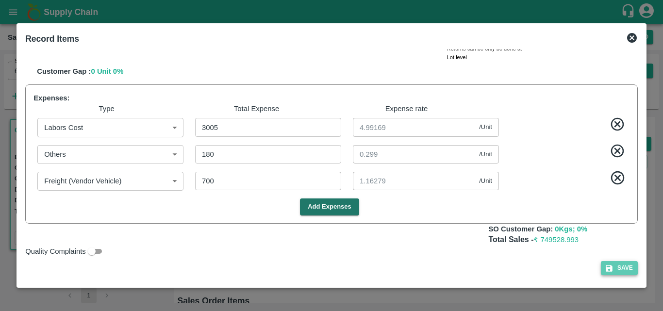
click at [617, 266] on button "Save" at bounding box center [619, 268] width 37 height 14
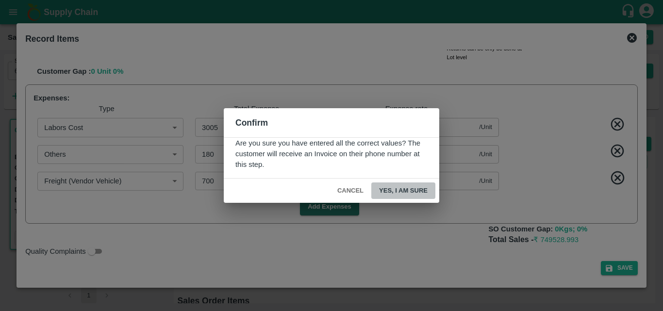
click at [417, 187] on button "Yes, I am sure" at bounding box center [403, 190] width 64 height 17
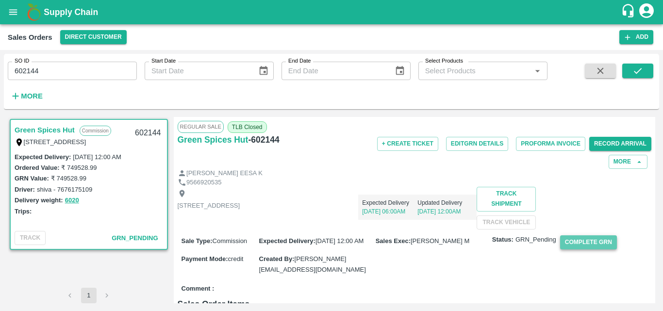
click at [599, 249] on button "Complete GRN" at bounding box center [588, 242] width 57 height 14
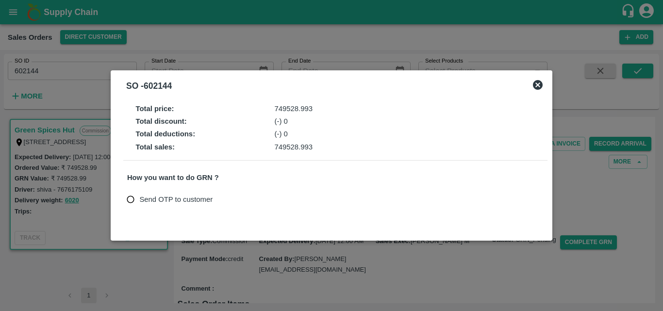
click at [132, 199] on input "Send OTP to customer" at bounding box center [131, 200] width 18 height 18
click at [244, 202] on button "Send OTP" at bounding box center [240, 200] width 40 height 14
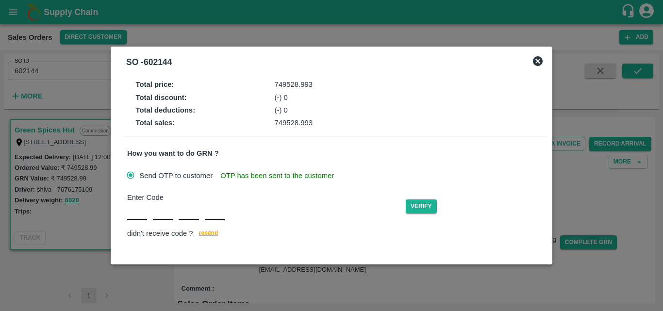
click at [140, 213] on input "text" at bounding box center [137, 211] width 20 height 17
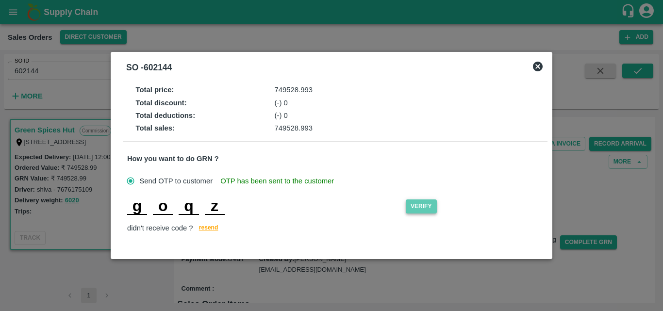
click at [427, 207] on button "Verify" at bounding box center [421, 206] width 31 height 14
click at [227, 204] on div "g o q z" at bounding box center [266, 206] width 279 height 17
click at [218, 206] on input "z" at bounding box center [215, 206] width 20 height 17
click at [433, 209] on button "Verify" at bounding box center [421, 206] width 31 height 14
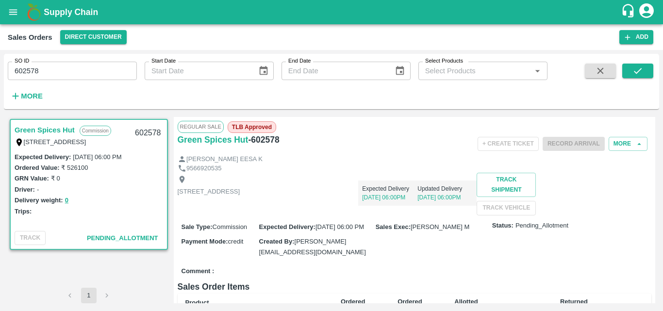
drag, startPoint x: 662, startPoint y: 226, endPoint x: 629, endPoint y: 268, distance: 53.2
click at [629, 264] on div "Sale Type : Commission Expected Delivery : [DATE] 06:00 PM Sales Exec : [PERSON…" at bounding box center [415, 239] width 474 height 48
drag, startPoint x: 655, startPoint y: 171, endPoint x: 656, endPoint y: 218, distance: 47.6
click at [656, 218] on div "Green Spices Hut Commission [STREET_ADDRESS] 602578 Expected Delivery : [DATE] …" at bounding box center [331, 210] width 655 height 194
click at [511, 264] on div "Sale Type : Commission Expected Delivery : [DATE] 06:00 PM Sales Exec : [PERSON…" at bounding box center [415, 239] width 474 height 48
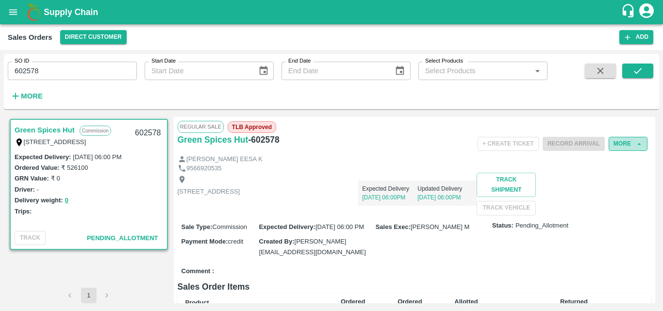
click at [614, 144] on button "More" at bounding box center [628, 144] width 39 height 14
